Goal: Task Accomplishment & Management: Complete application form

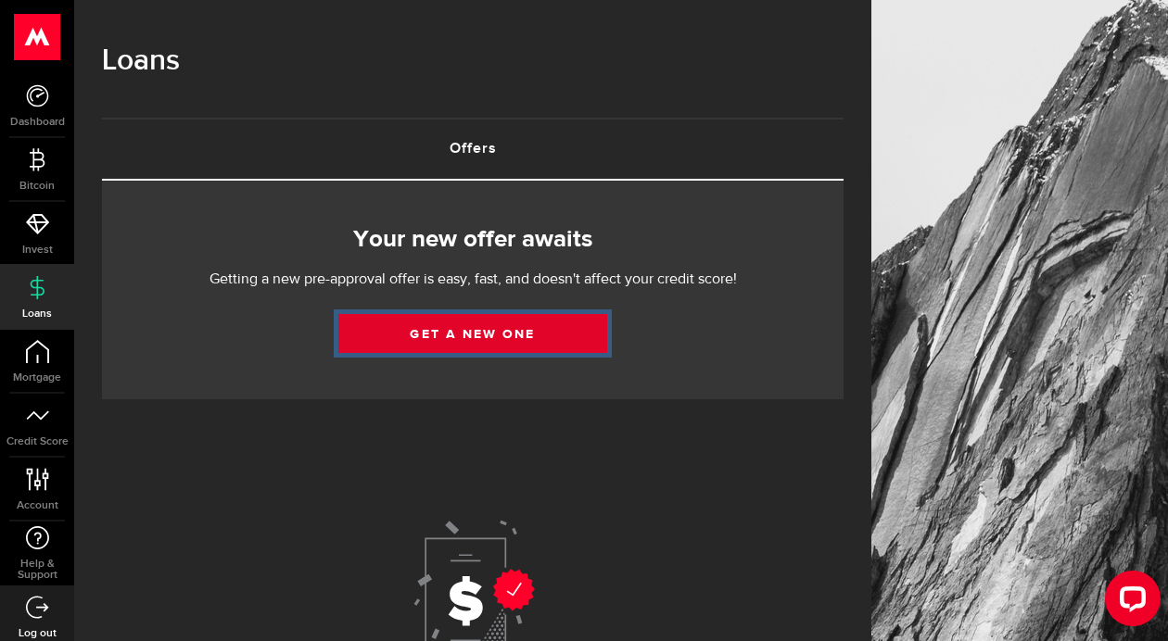
click at [480, 350] on link "Get a new one" at bounding box center [472, 333] width 269 height 39
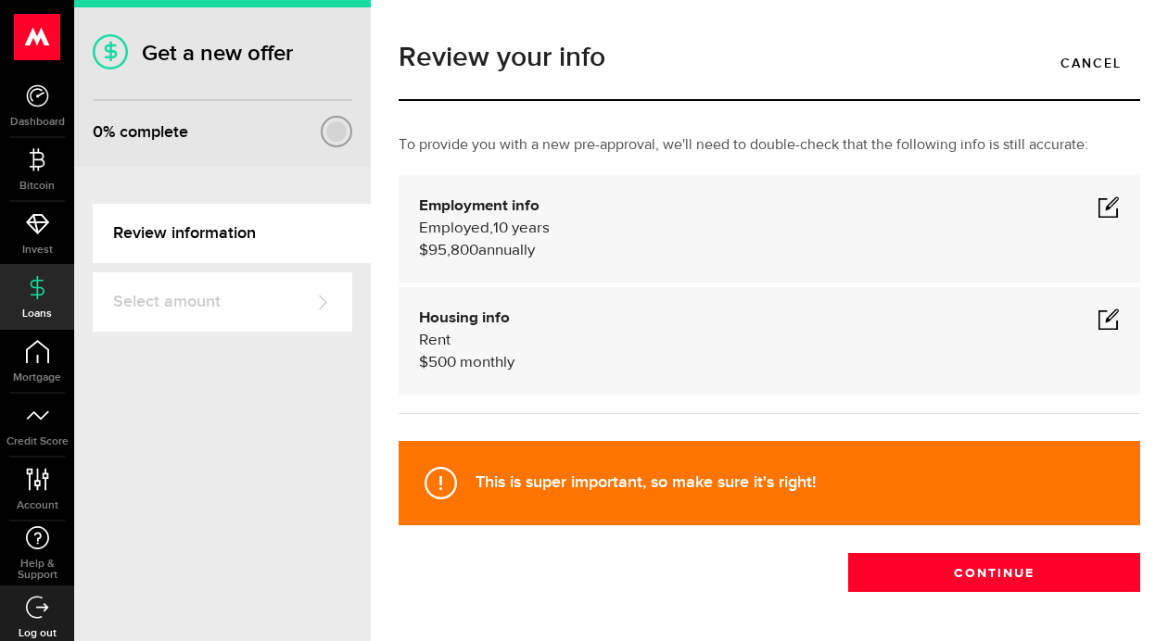
click at [779, 592] on div "This is super important, so make sure it's right! Continue" at bounding box center [769, 512] width 769 height 160
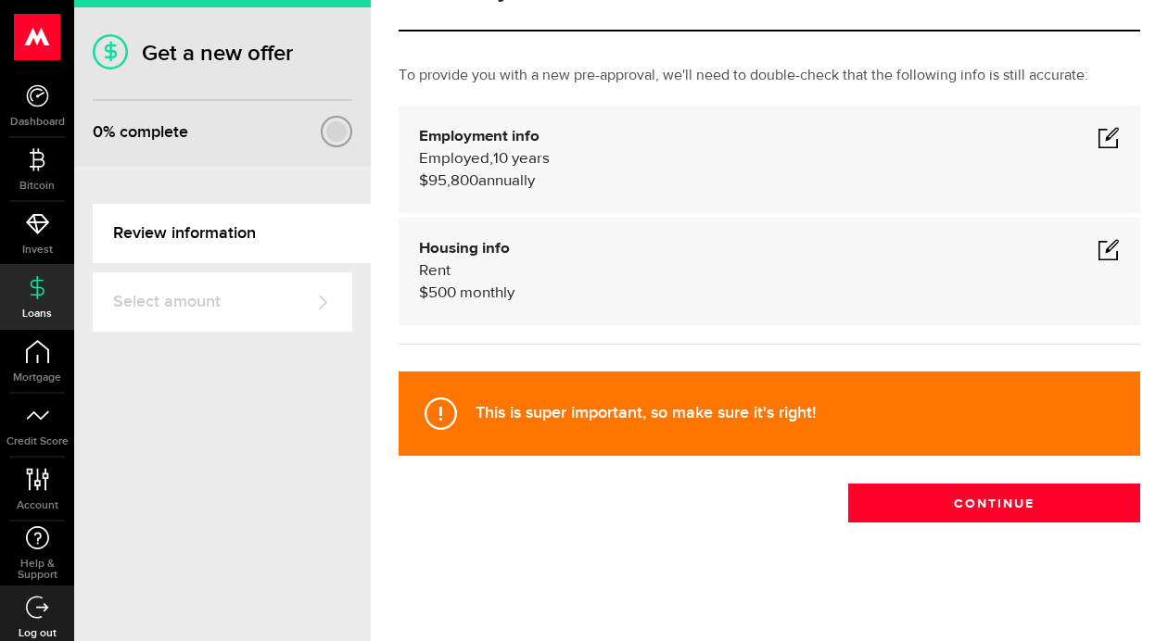
scroll to position [112, 0]
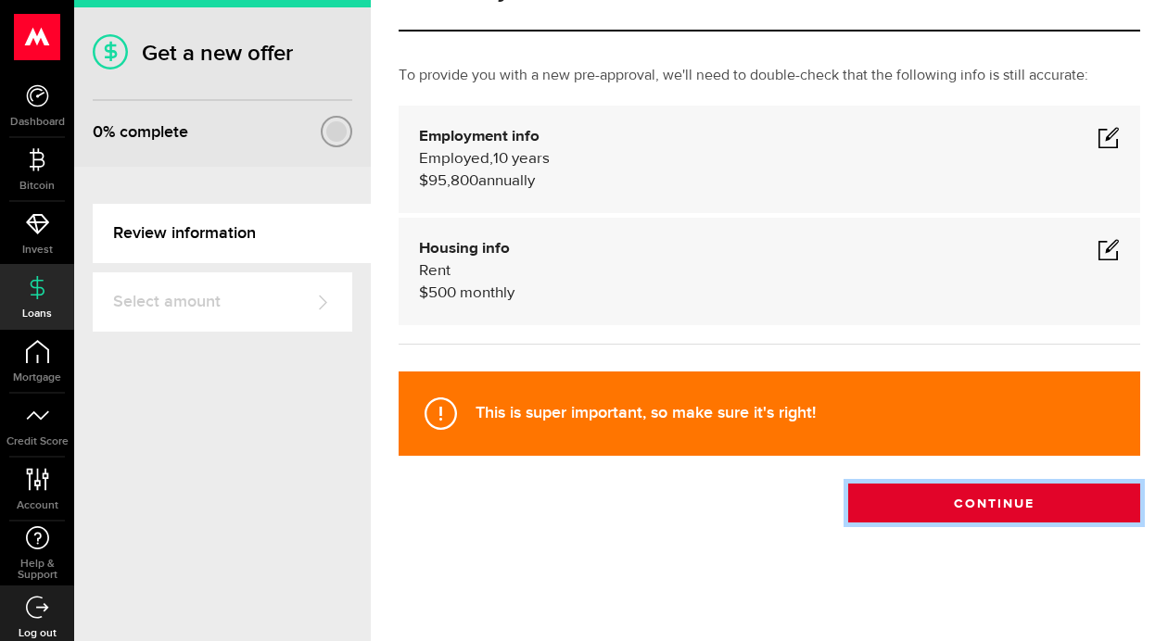
click at [983, 504] on button "Continue" at bounding box center [994, 503] width 292 height 39
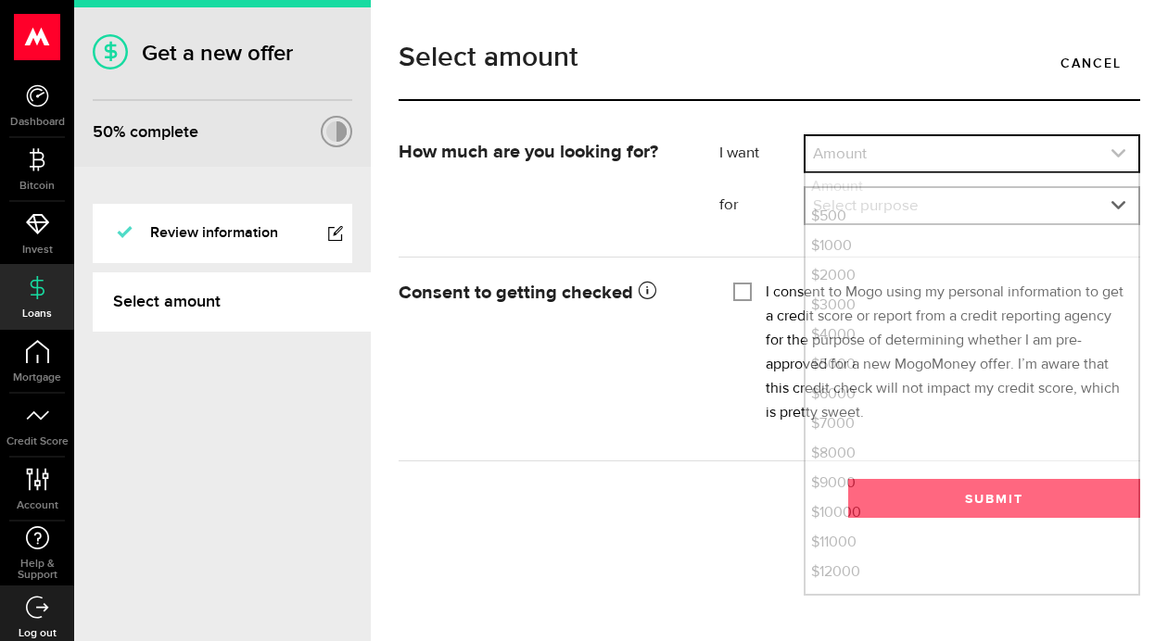
click at [961, 171] on link "expand select" at bounding box center [971, 153] width 333 height 35
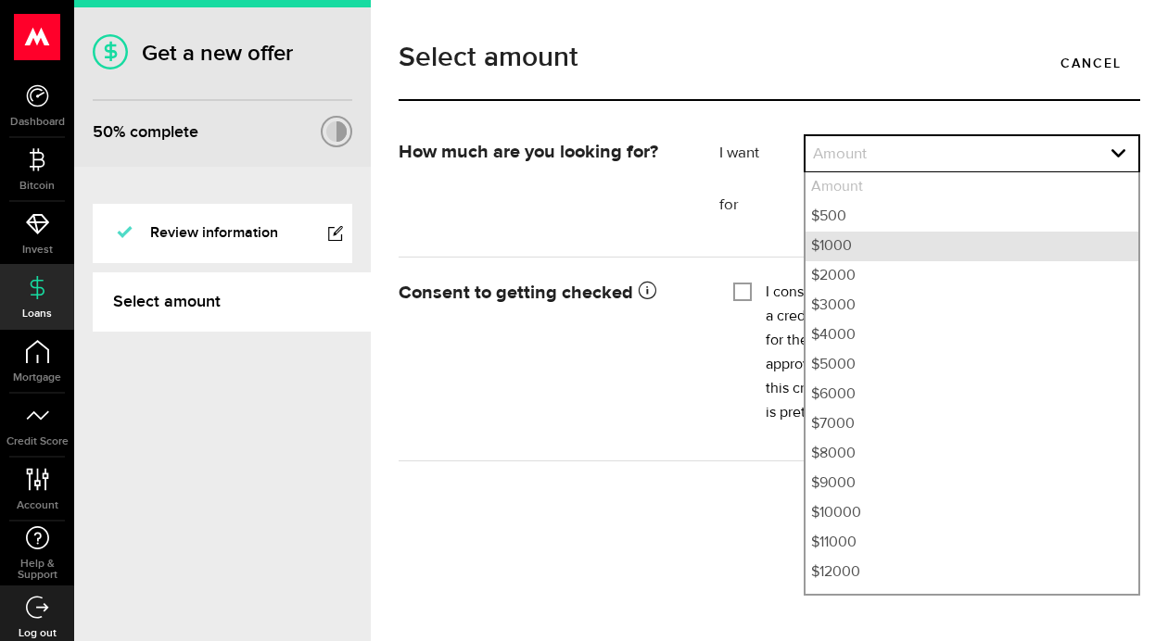
click at [922, 251] on li "$1000" at bounding box center [971, 247] width 333 height 30
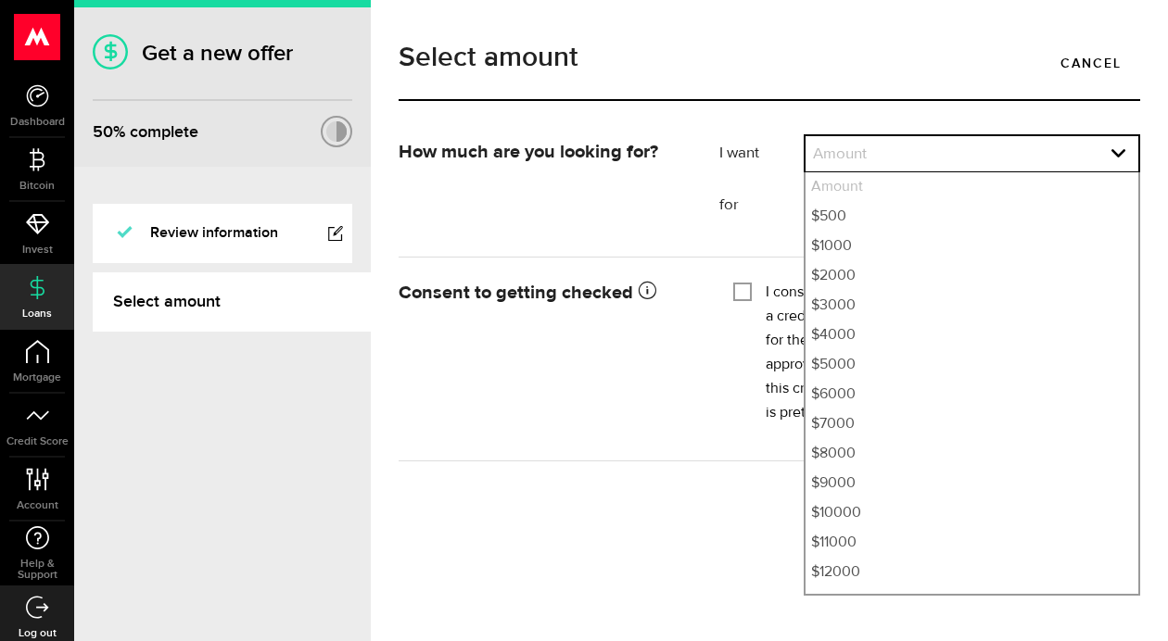
select select "1000"
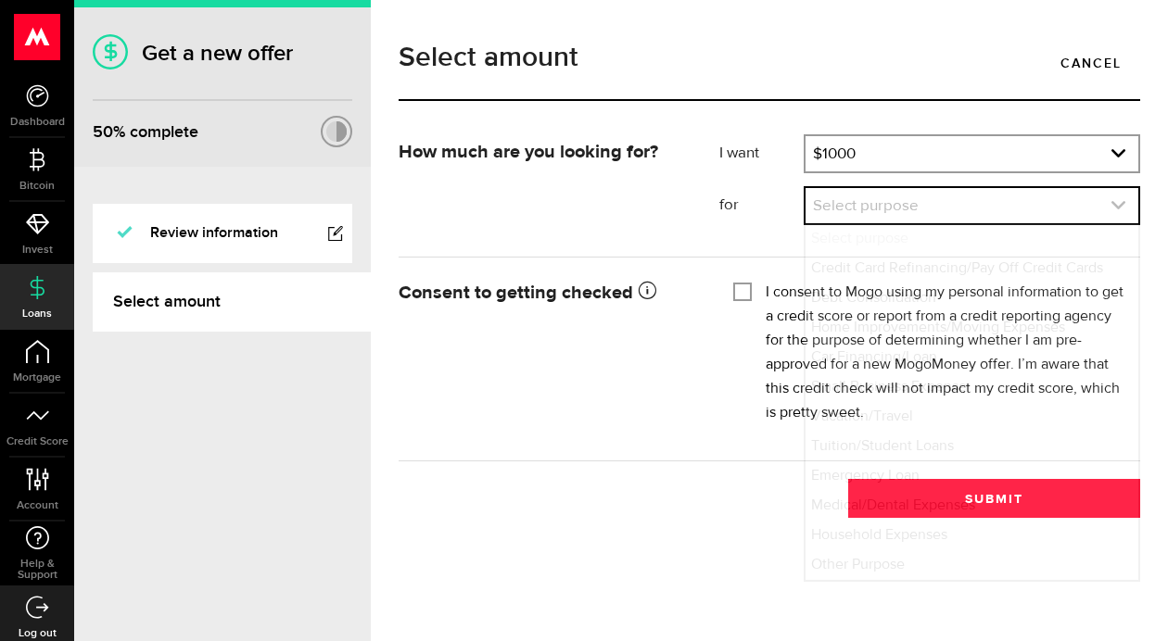
click at [918, 213] on link "expand select" at bounding box center [971, 205] width 333 height 35
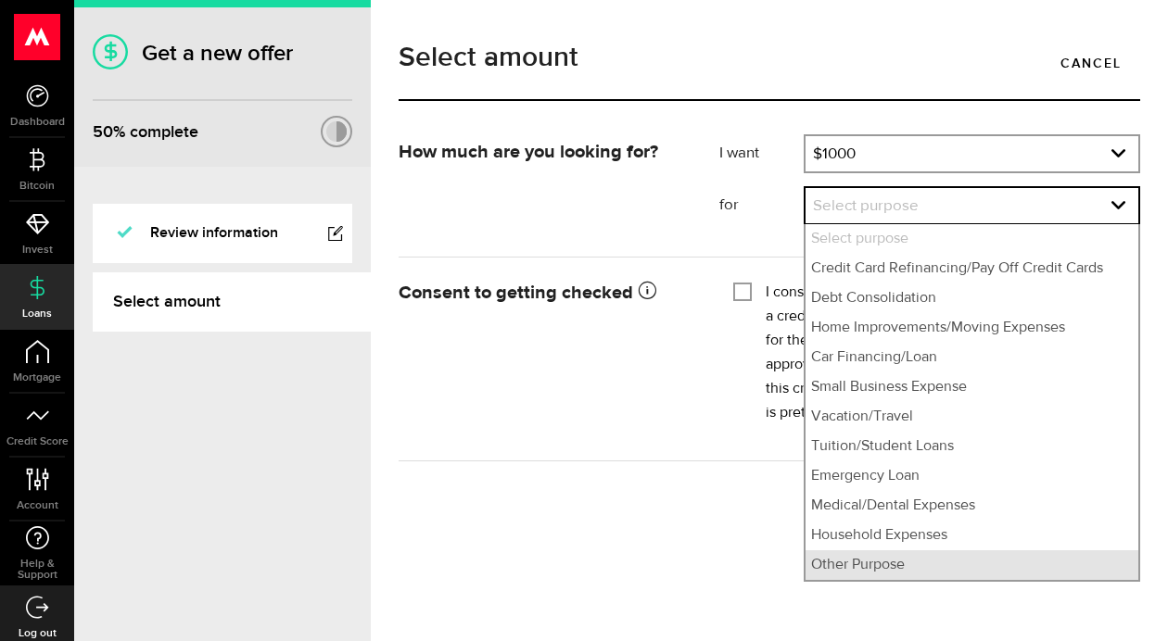
click at [974, 566] on li "Other Purpose" at bounding box center [971, 565] width 333 height 30
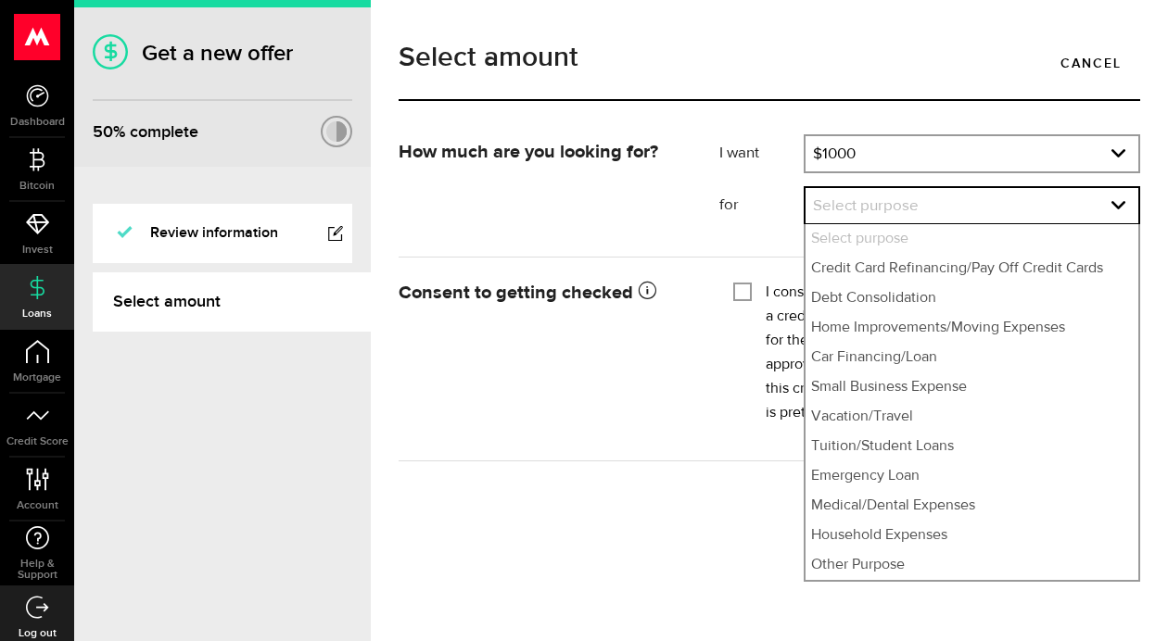
select select "Other Purpose"
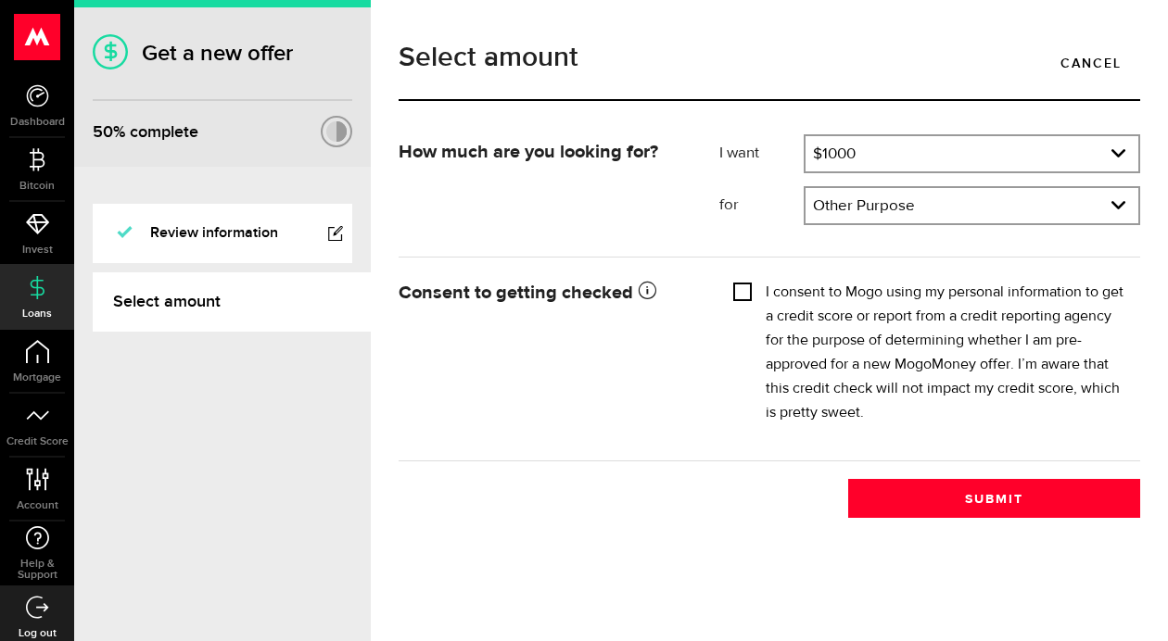
click at [749, 299] on input "I consent to Mogo using my personal information to get a credit score or report…" at bounding box center [742, 290] width 19 height 19
click at [746, 299] on input "I consent to Mogo using my personal information to get a credit score or report…" at bounding box center [742, 290] width 19 height 19
click at [753, 322] on div "I consent to Mogo using my personal information to get a credit score or report…" at bounding box center [929, 353] width 393 height 145
click at [749, 299] on input "I consent to Mogo using my personal information to get a credit score or report…" at bounding box center [742, 290] width 19 height 19
checkbox input "true"
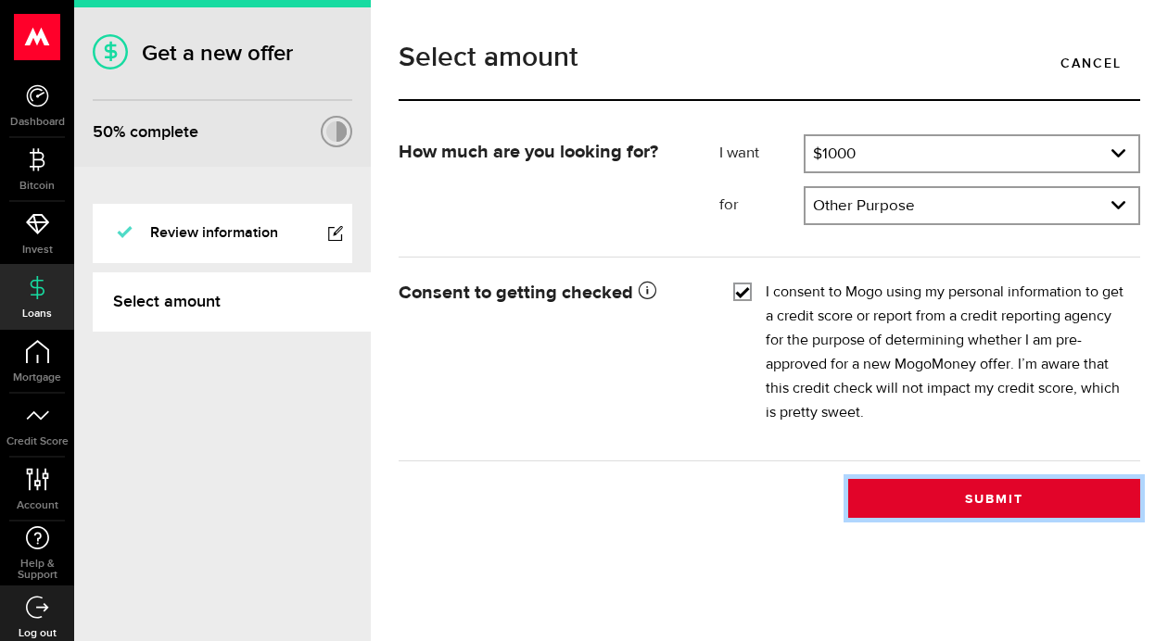
click at [990, 518] on button "Submit" at bounding box center [994, 498] width 292 height 39
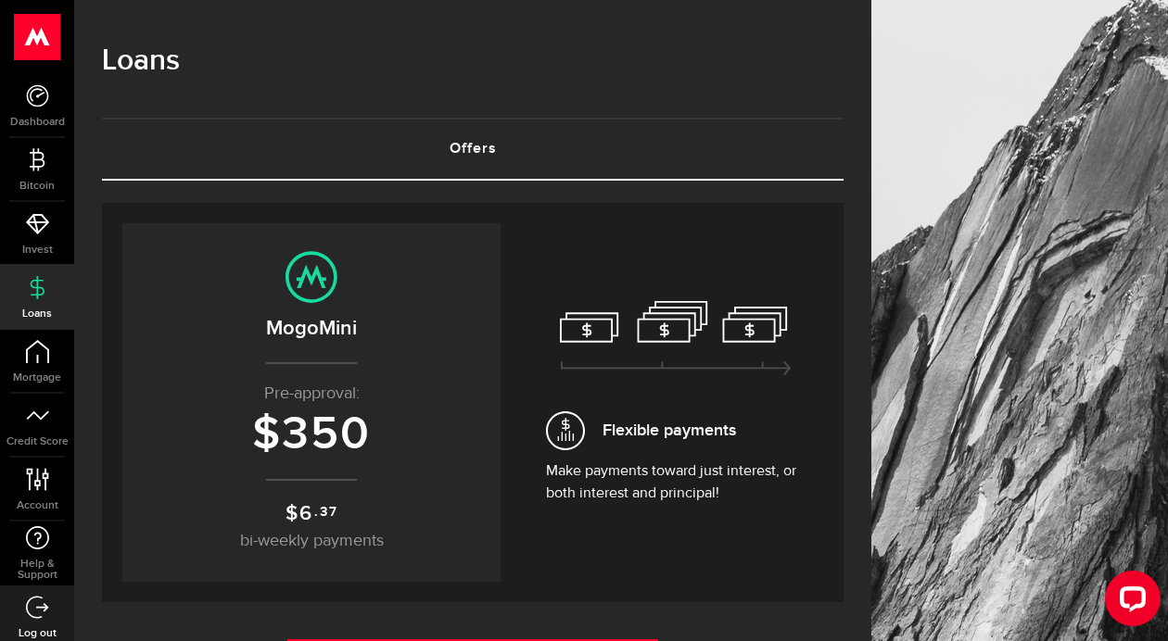
click at [506, 239] on div "Your previous offer Expired Your Offer Expired Expires on [DATE] MogoMini Pre-a…" at bounding box center [472, 402] width 701 height 359
